Goal: Task Accomplishment & Management: Manage account settings

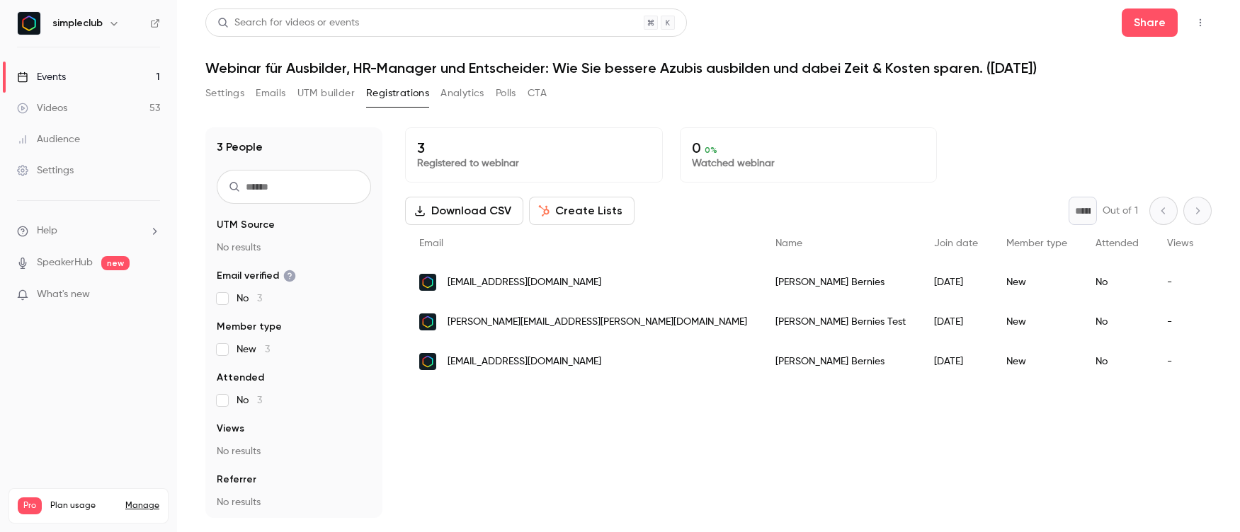
drag, startPoint x: 675, startPoint y: 285, endPoint x: 450, endPoint y: 282, distance: 224.4
click at [450, 282] on div "[EMAIL_ADDRESS][DOMAIN_NAME]" at bounding box center [583, 283] width 356 height 40
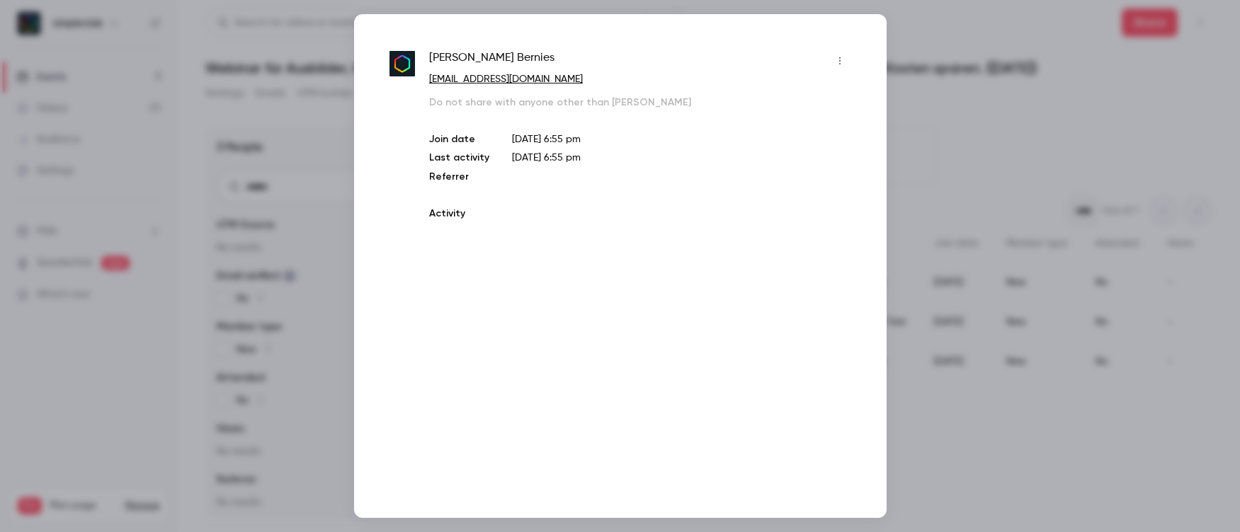
copy span "[EMAIL_ADDRESS][DOMAIN_NAME]"
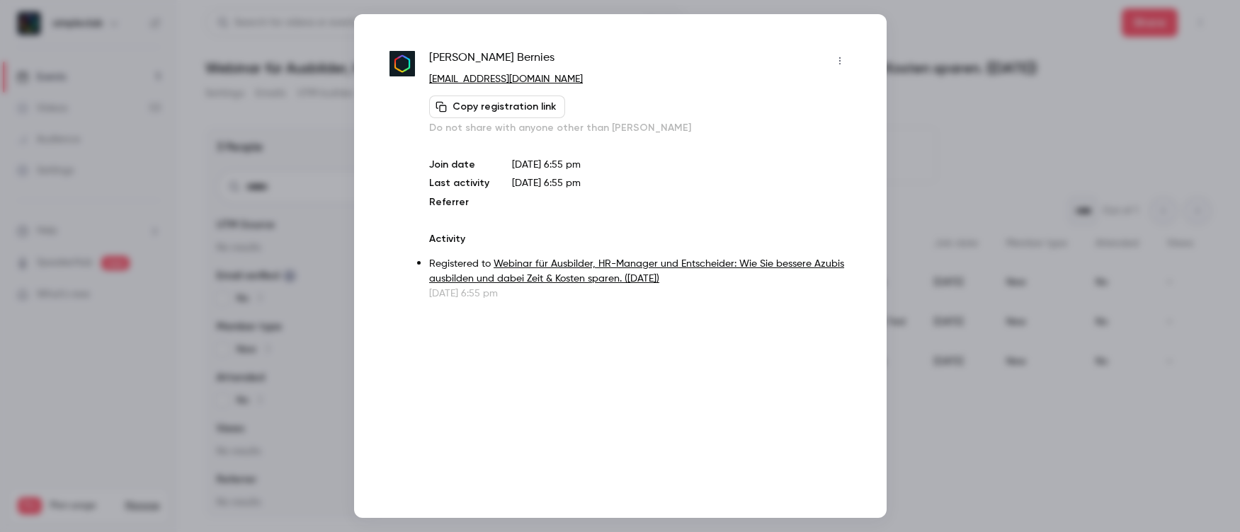
drag, startPoint x: 667, startPoint y: 80, endPoint x: 425, endPoint y: 71, distance: 241.5
click at [425, 71] on div "Gilles Bernies [EMAIL_ADDRESS][DOMAIN_NAME] Copy registration link Do not share…" at bounding box center [620, 175] width 462 height 251
copy div "[EMAIL_ADDRESS][DOMAIN_NAME]"
click at [976, 104] on div at bounding box center [620, 266] width 1240 height 532
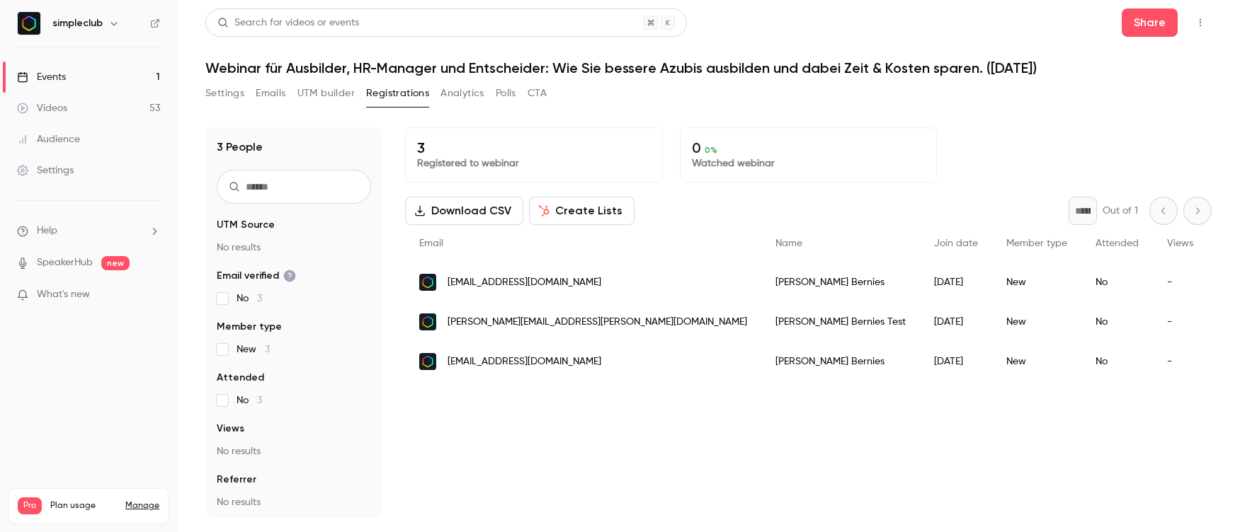
click at [1152, 282] on div "-" at bounding box center [1179, 283] width 55 height 40
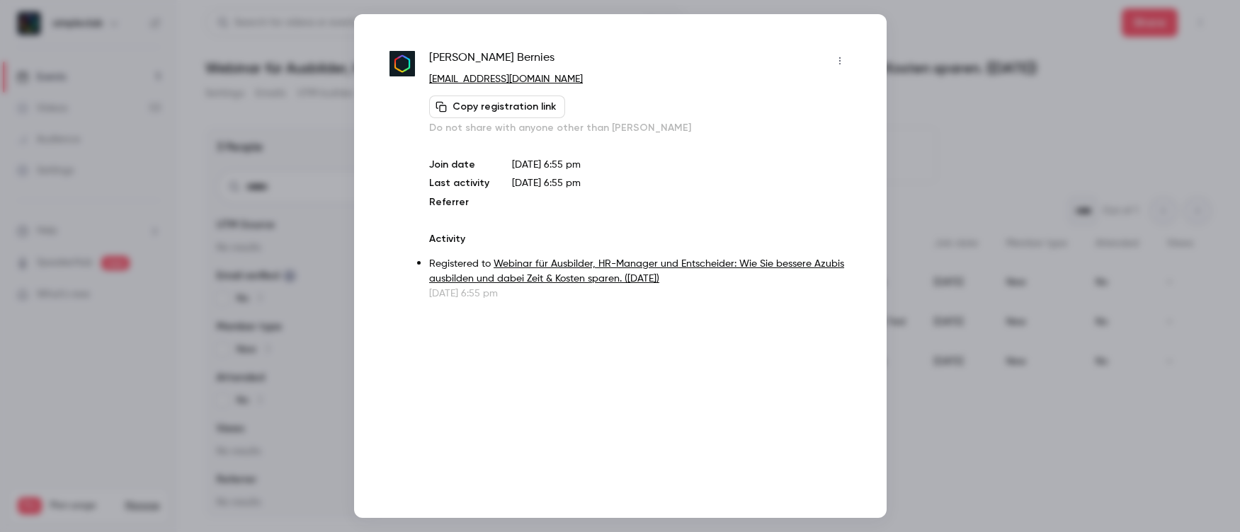
click at [840, 64] on icon "button" at bounding box center [839, 61] width 11 height 10
click at [802, 136] on div "Remove registration" at bounding box center [785, 134] width 108 height 14
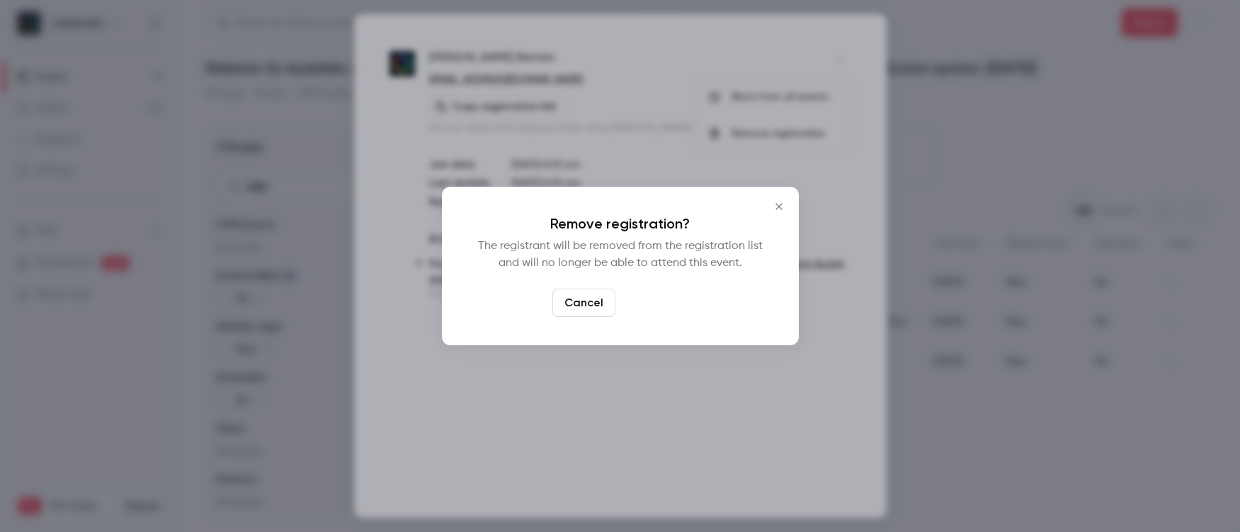
click at [653, 301] on button "Confirm" at bounding box center [654, 303] width 67 height 28
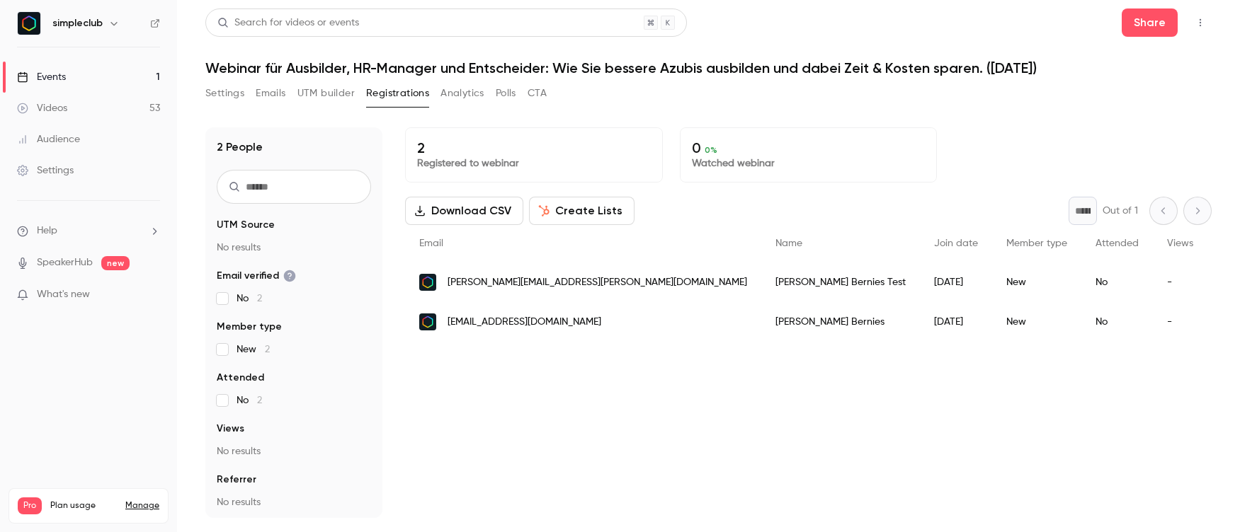
click at [1152, 320] on div "-" at bounding box center [1179, 322] width 55 height 40
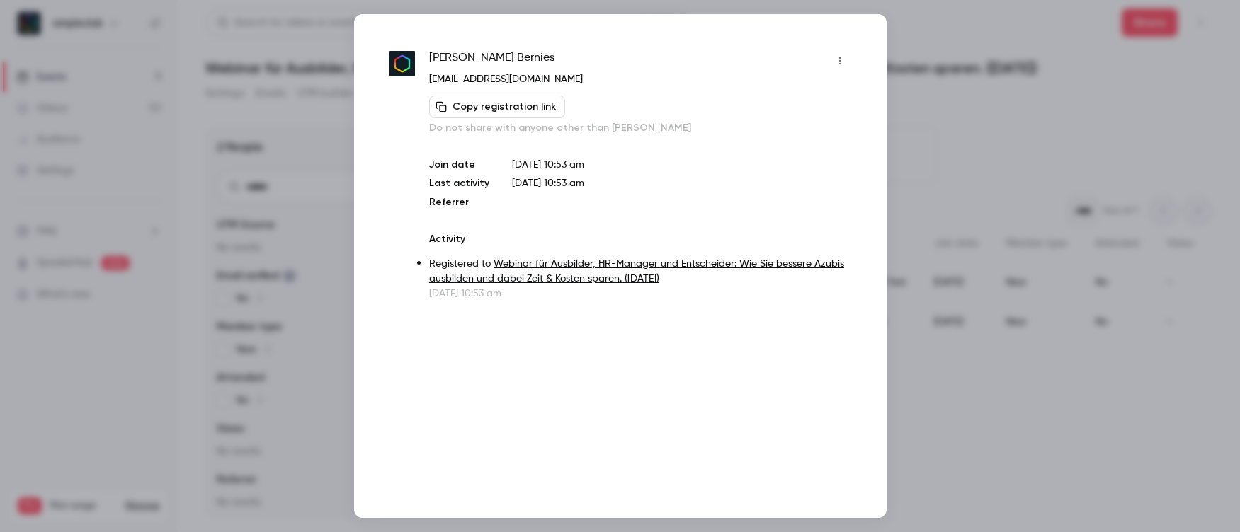
click at [846, 66] on button "button" at bounding box center [839, 61] width 23 height 23
click at [791, 137] on div "Remove registration" at bounding box center [785, 134] width 108 height 14
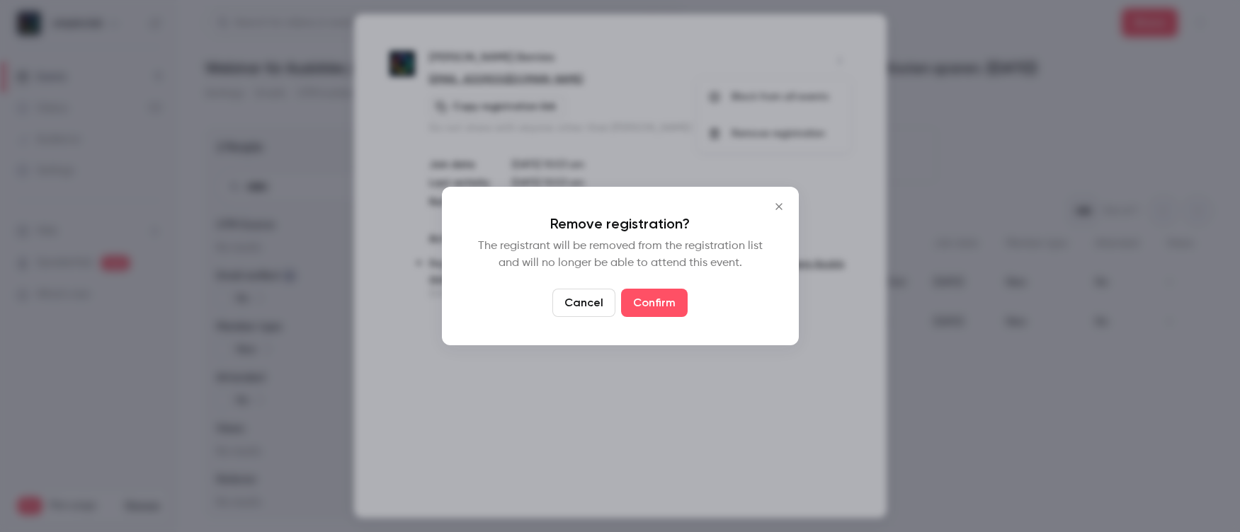
click at [670, 296] on button "Confirm" at bounding box center [654, 303] width 67 height 28
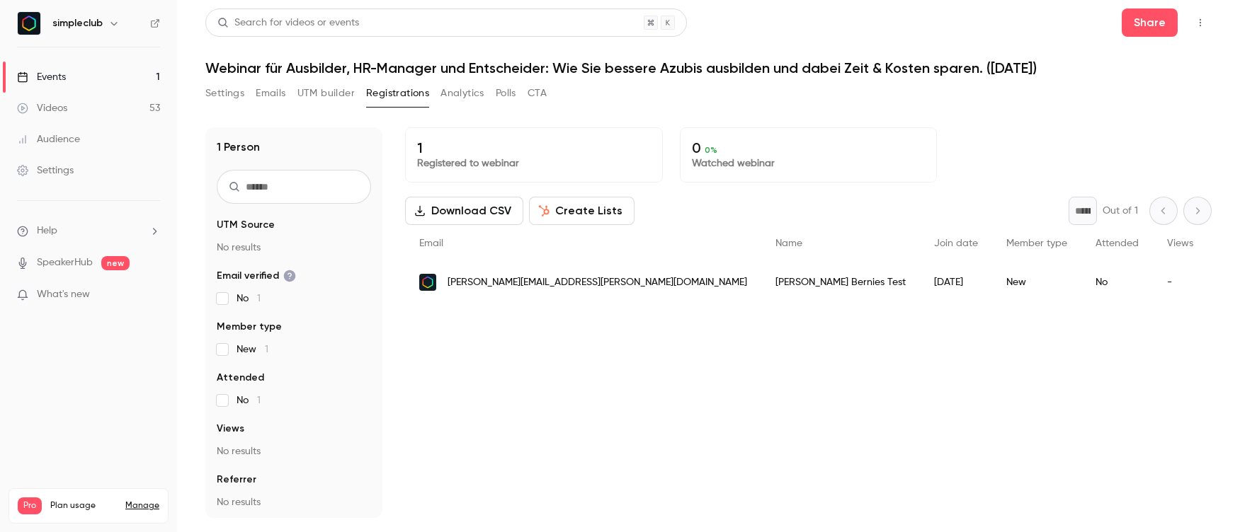
click at [1152, 288] on div "-" at bounding box center [1179, 283] width 55 height 40
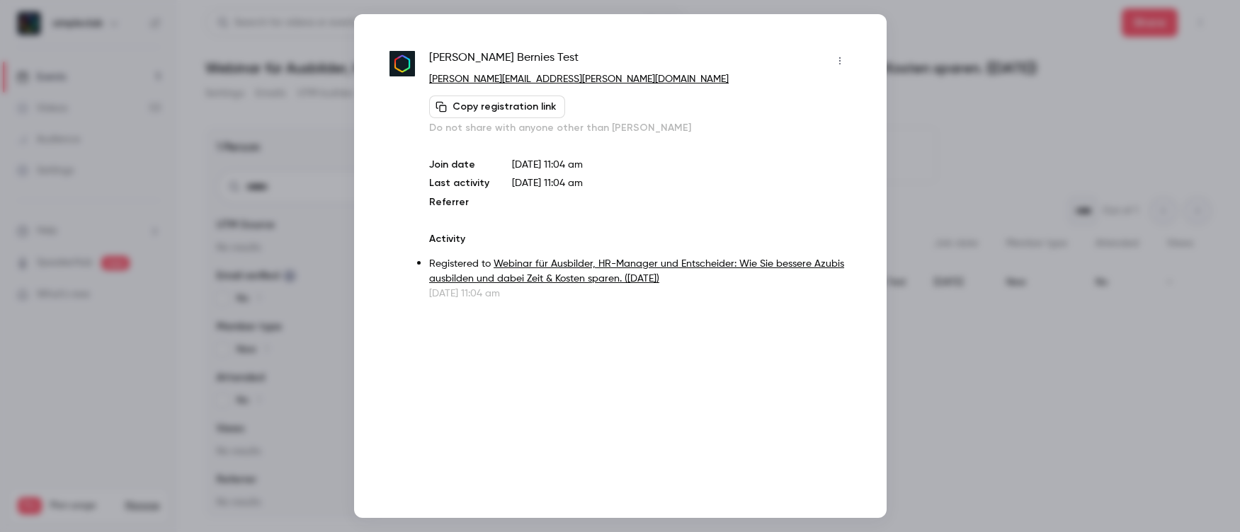
click at [837, 63] on icon "button" at bounding box center [839, 61] width 11 height 10
click at [791, 142] on li "Remove registration" at bounding box center [773, 133] width 153 height 37
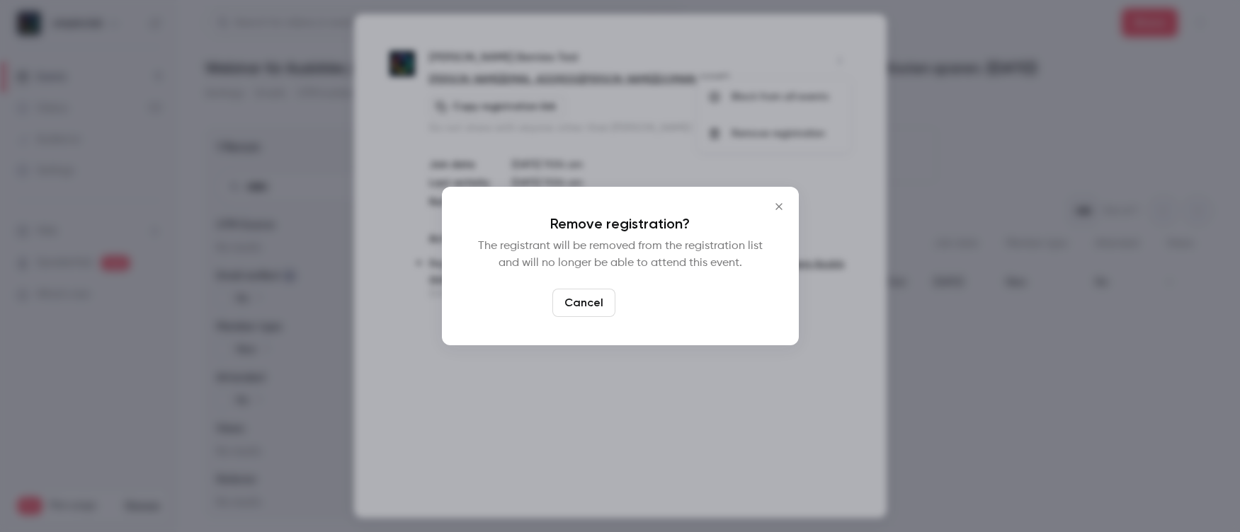
click at [663, 309] on button "Confirm" at bounding box center [654, 303] width 67 height 28
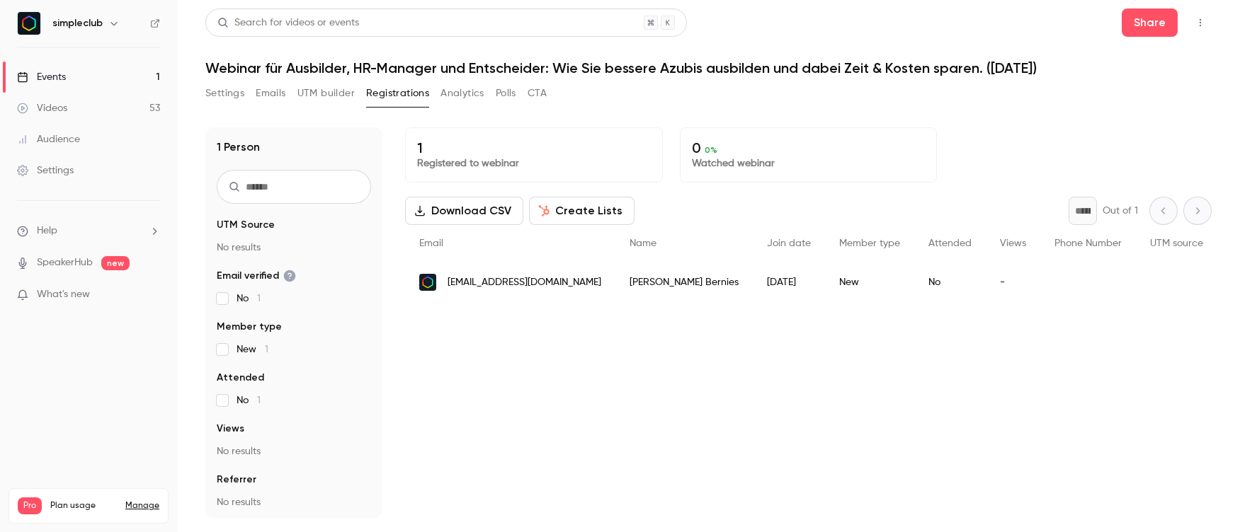
click at [212, 97] on button "Settings" at bounding box center [224, 93] width 39 height 23
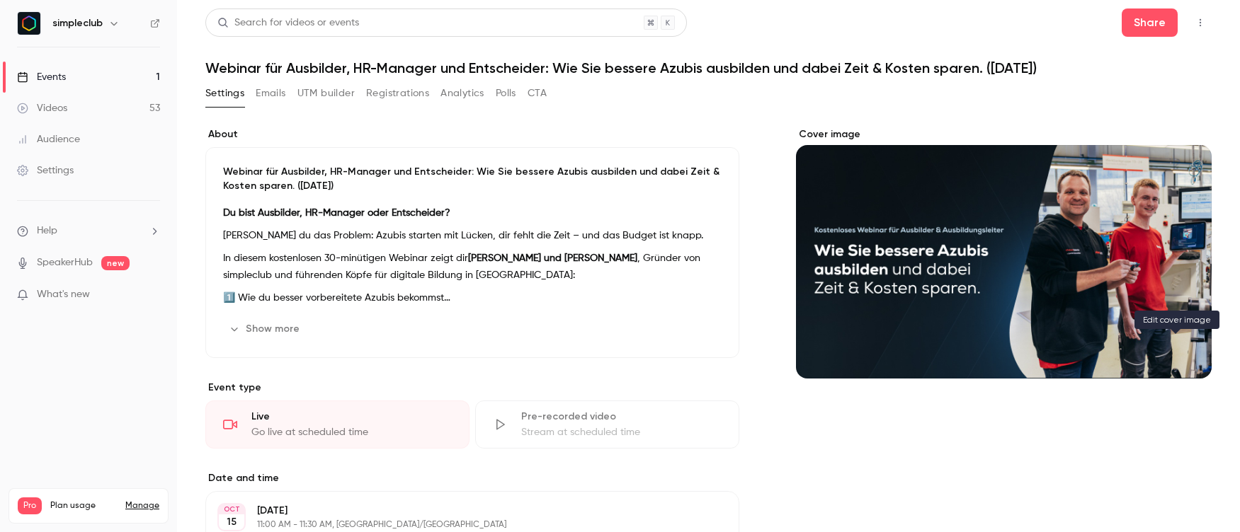
click at [1179, 355] on icon "Cover image" at bounding box center [1186, 353] width 16 height 11
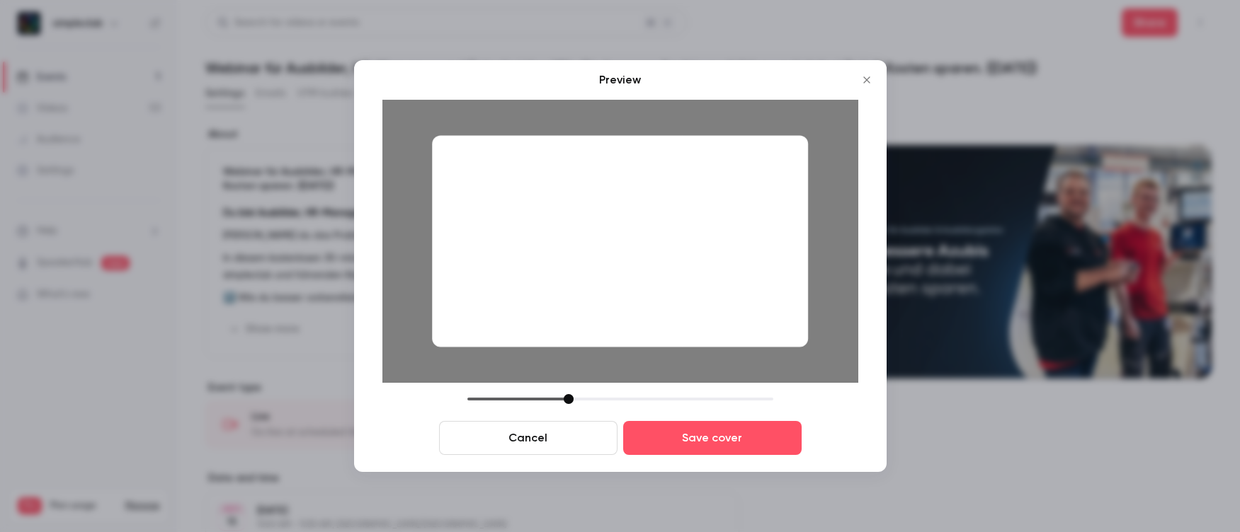
click at [863, 76] on icon "Close" at bounding box center [866, 79] width 6 height 6
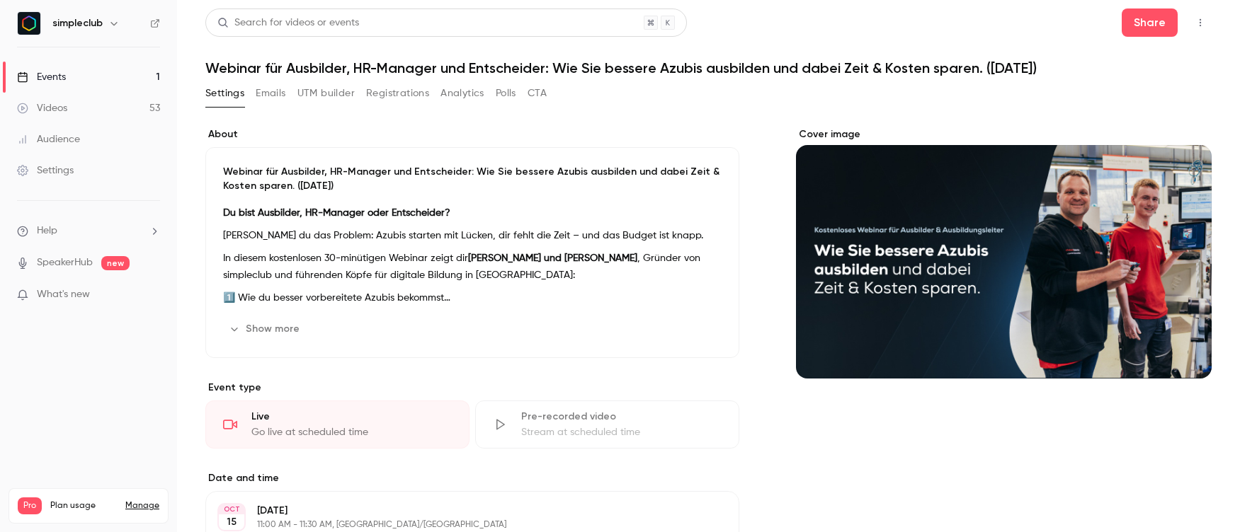
click at [1073, 249] on div "Cover image" at bounding box center [1004, 252] width 416 height 251
click at [0, 0] on input "Cover image" at bounding box center [0, 0] width 0 height 0
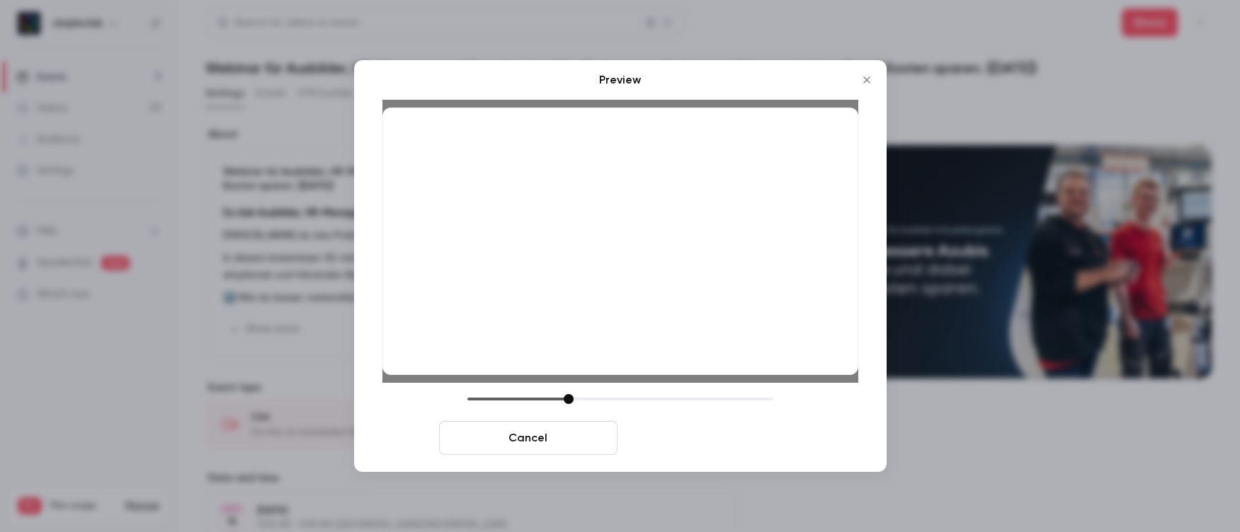
click at [685, 441] on button "Save cover" at bounding box center [712, 438] width 178 height 34
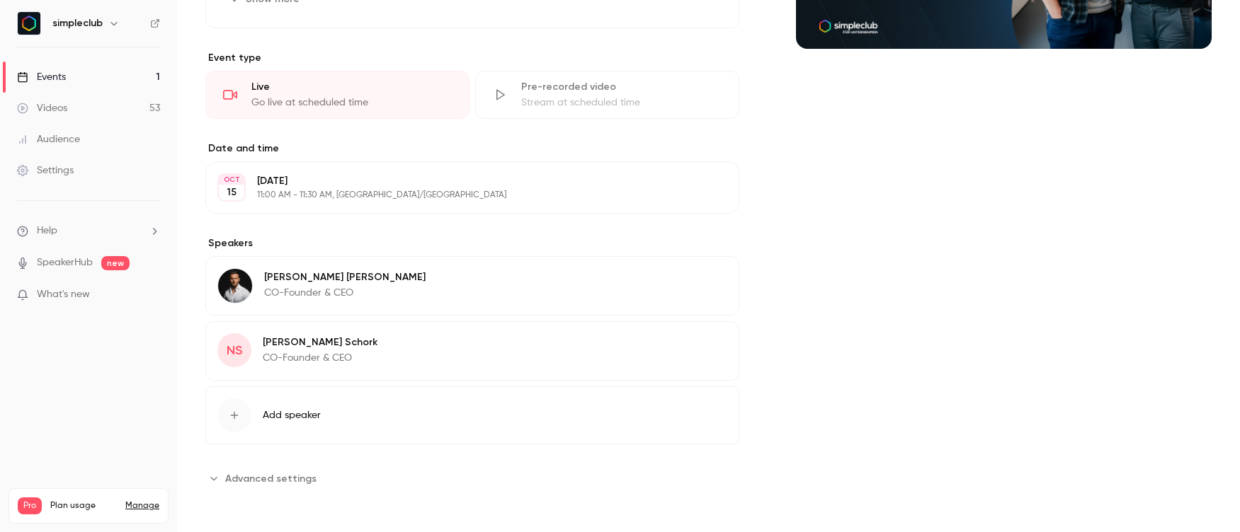
scroll to position [330, 0]
